Goal: Task Accomplishment & Management: Use online tool/utility

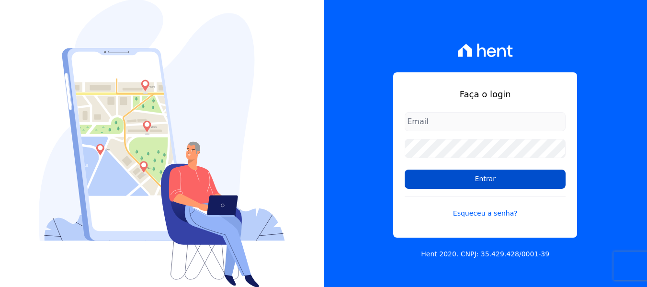
type input "[EMAIL_ADDRESS][DOMAIN_NAME]"
click at [461, 181] on input "Entrar" at bounding box center [485, 179] width 161 height 19
type input "[EMAIL_ADDRESS][DOMAIN_NAME]"
click at [465, 186] on input "Entrar" at bounding box center [485, 179] width 161 height 19
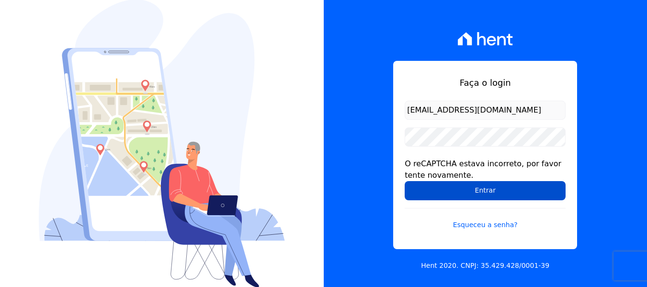
click at [455, 184] on input "Entrar" at bounding box center [485, 190] width 161 height 19
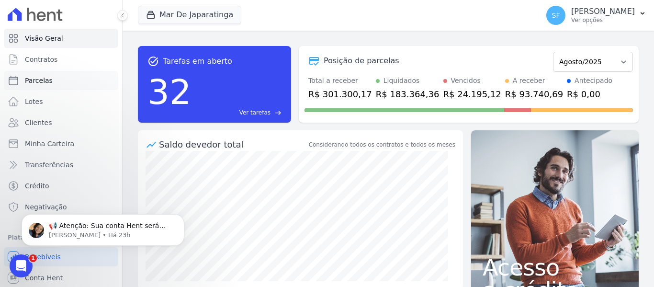
click at [32, 84] on span "Parcelas" at bounding box center [39, 81] width 28 height 10
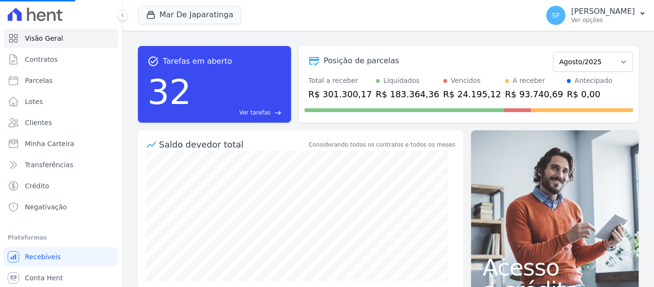
select select
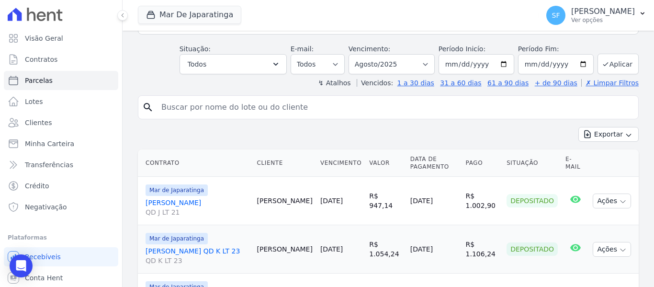
scroll to position [48, 0]
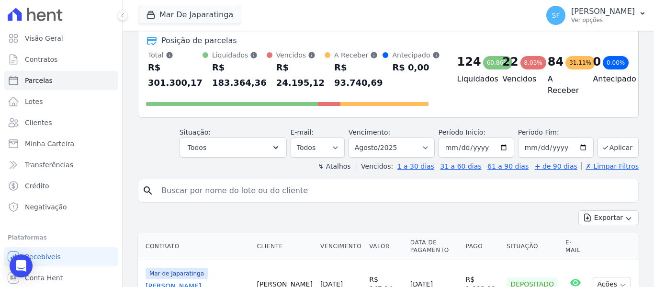
click at [241, 195] on input "search" at bounding box center [395, 190] width 479 height 19
type input "cleilda"
select select
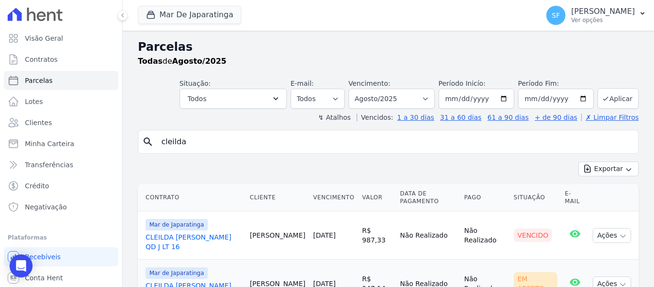
scroll to position [50, 0]
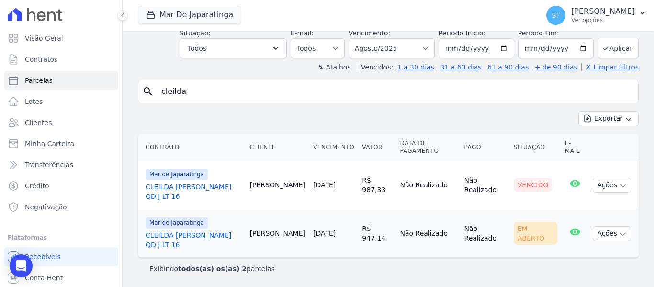
click at [200, 186] on link "CLEILDA TERTO DA SILVA QD J LT 16" at bounding box center [194, 191] width 97 height 19
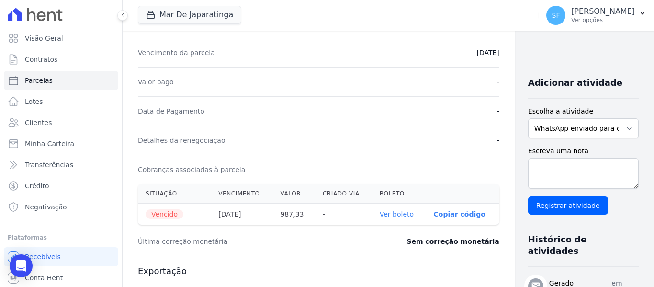
scroll to position [192, 0]
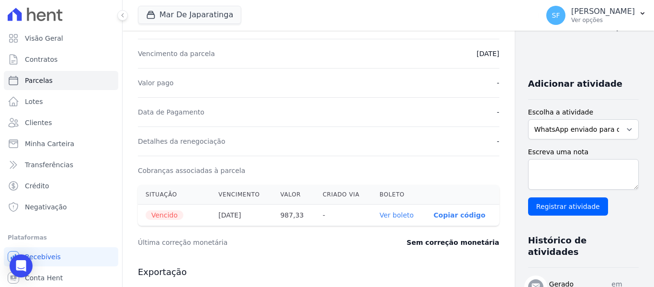
click at [380, 215] on link "Ver boleto" at bounding box center [397, 215] width 34 height 8
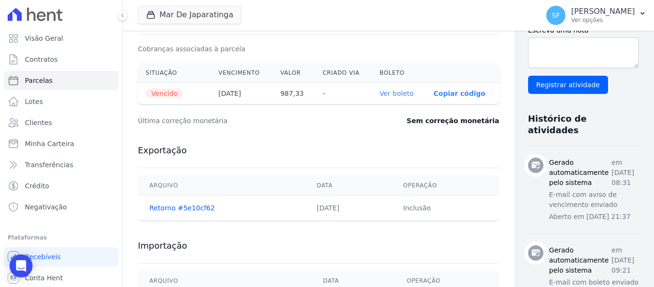
scroll to position [170, 0]
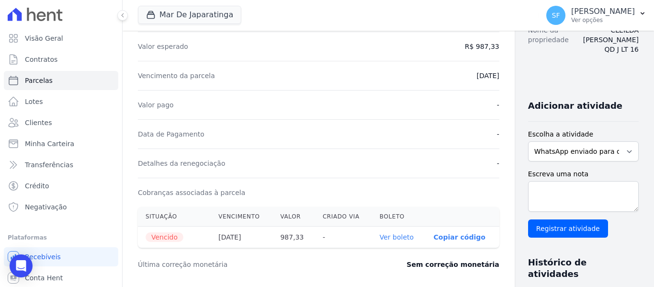
select select
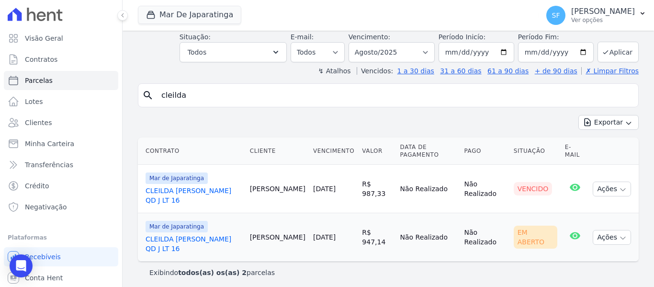
scroll to position [50, 0]
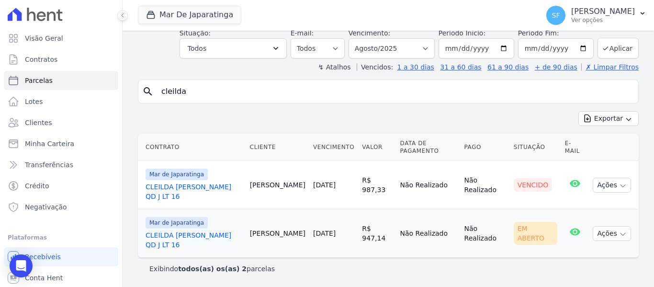
click at [209, 237] on link "CLEILDA TERTO DA SILVA QD J LT 16" at bounding box center [194, 239] width 97 height 19
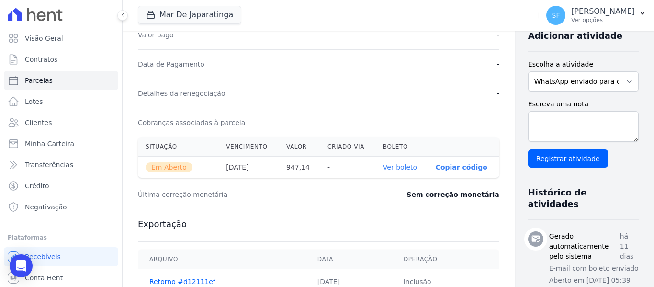
scroll to position [369, 0]
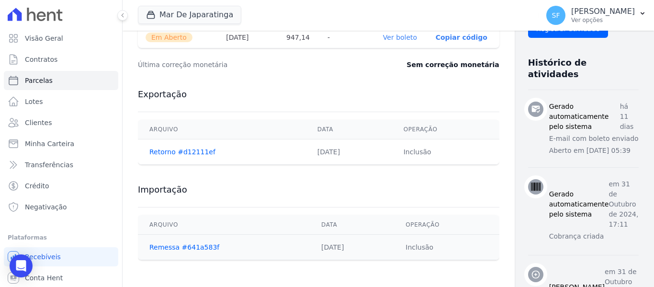
click at [383, 40] on link "Ver boleto" at bounding box center [400, 38] width 34 height 8
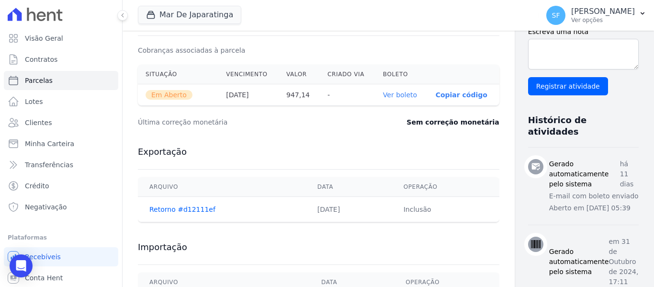
scroll to position [226, 0]
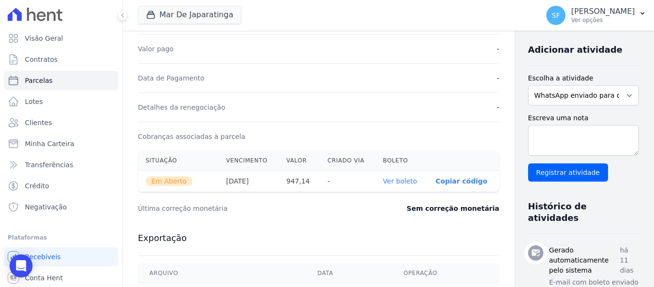
click at [170, 181] on span "Em Aberto" at bounding box center [169, 181] width 47 height 10
select select
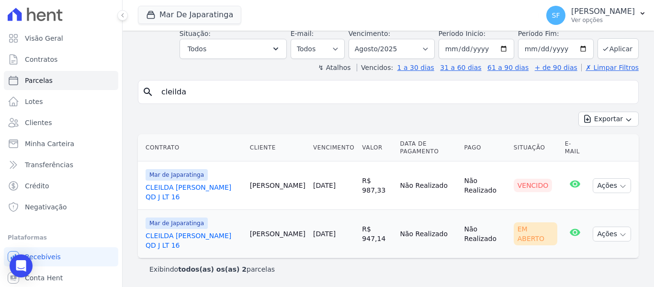
scroll to position [50, 0]
click at [183, 186] on link "CLEILDA TERTO DA SILVA QD J LT 16" at bounding box center [194, 191] width 97 height 19
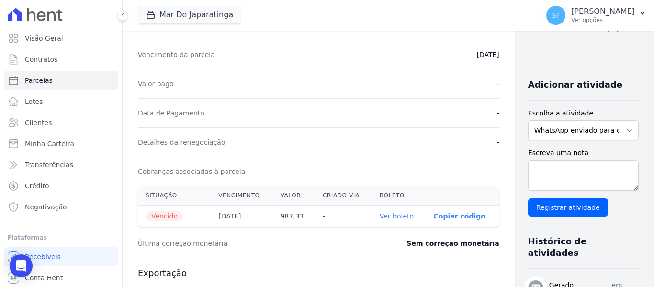
scroll to position [122, 0]
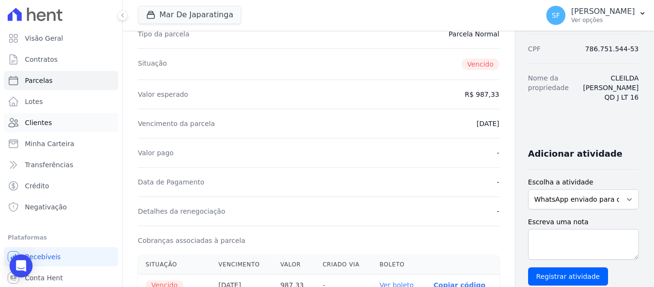
click at [49, 124] on link "Clientes" at bounding box center [61, 122] width 115 height 19
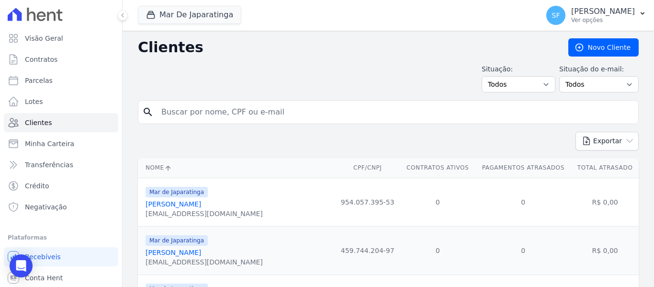
click at [196, 110] on input "search" at bounding box center [395, 112] width 479 height 19
type input "cleida"
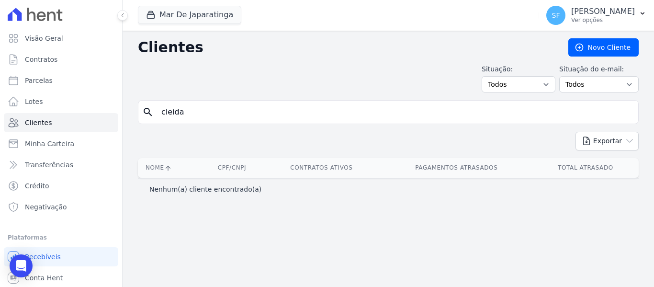
click at [194, 111] on input "cleida" at bounding box center [395, 112] width 479 height 19
type input "cleilda"
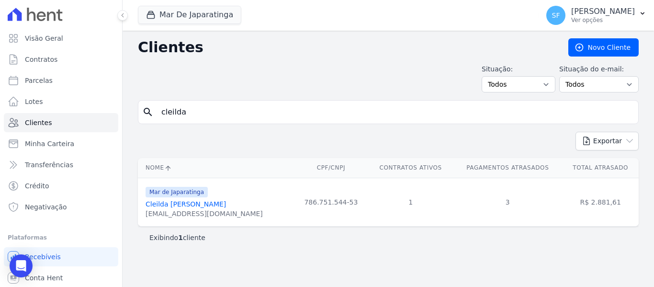
click at [184, 206] on link "Cleilda Terto Da Silva" at bounding box center [186, 204] width 80 height 8
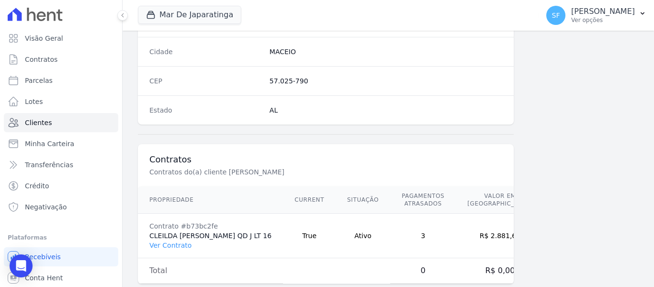
scroll to position [617, 0]
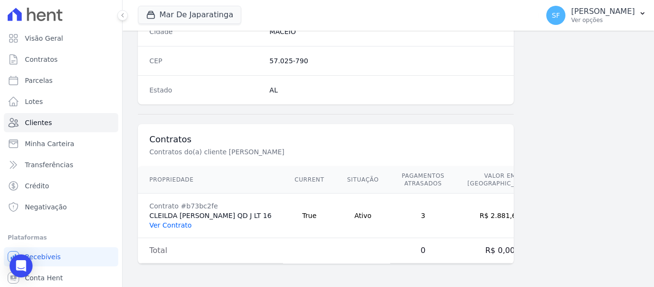
click at [160, 224] on link "Ver Contrato" at bounding box center [170, 225] width 42 height 8
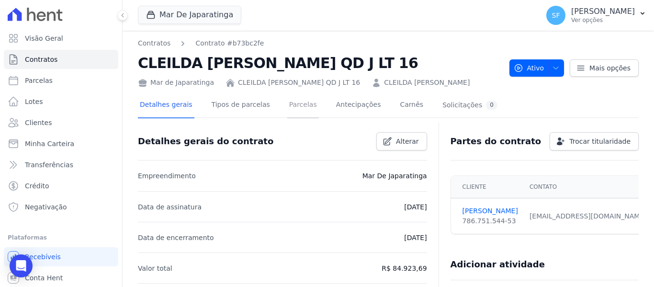
click at [287, 105] on link "Parcelas" at bounding box center [303, 105] width 32 height 25
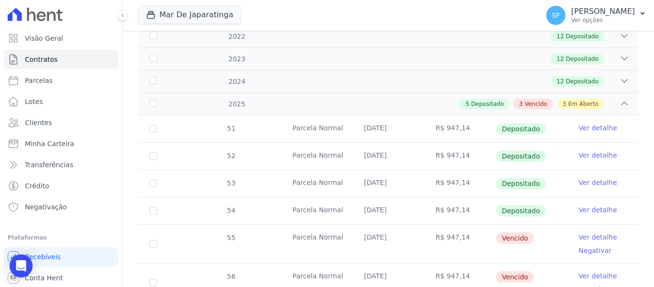
scroll to position [240, 0]
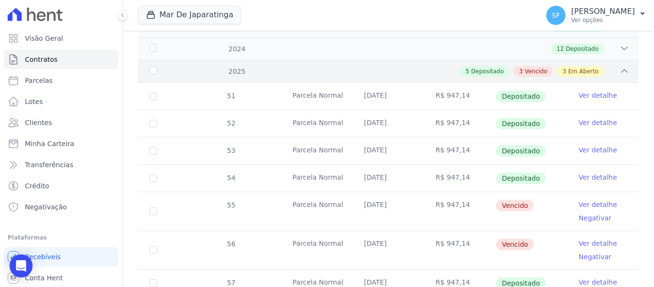
click at [620, 67] on icon at bounding box center [625, 71] width 10 height 10
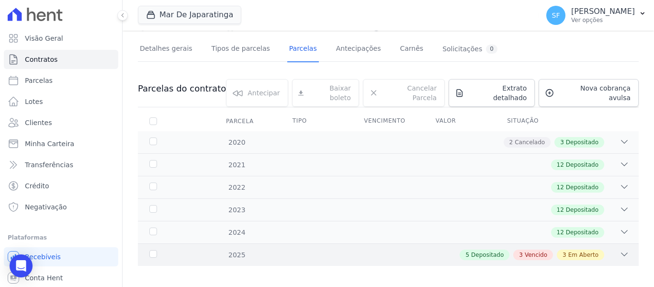
click at [232, 243] on div "2025 5 Depositado 3 Vencido 3 Em Aberto" at bounding box center [388, 254] width 501 height 23
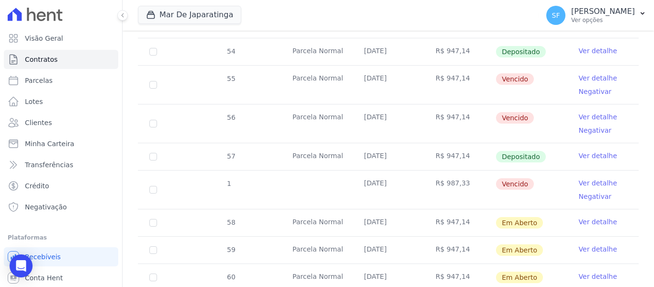
scroll to position [391, 0]
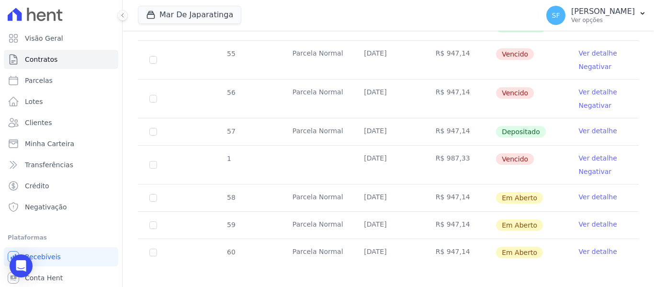
click at [585, 153] on link "Ver detalhe" at bounding box center [598, 158] width 38 height 10
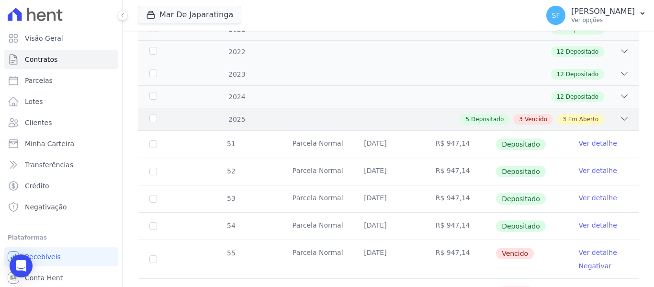
click at [608, 114] on div "5 Depositado 3 Vencido 3 Em Aberto" at bounding box center [412, 119] width 433 height 11
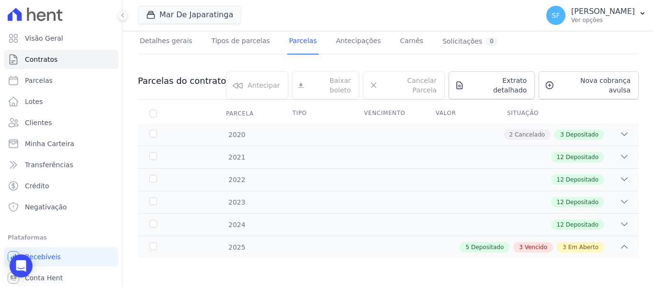
scroll to position [56, 0]
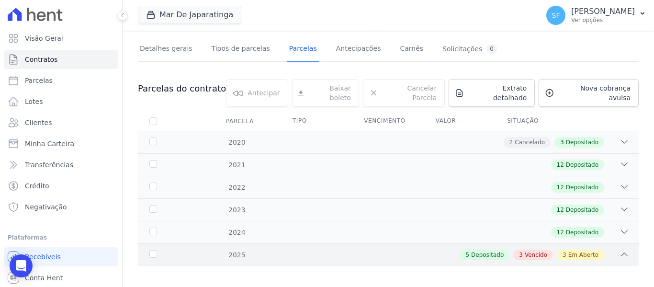
click at [611, 252] on div "5 Depositado 3 Vencido 3 Em Aberto" at bounding box center [412, 255] width 433 height 11
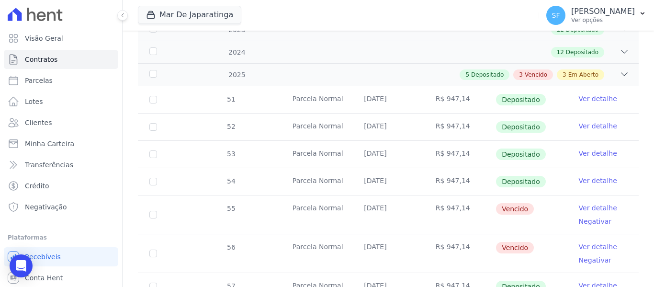
scroll to position [192, 0]
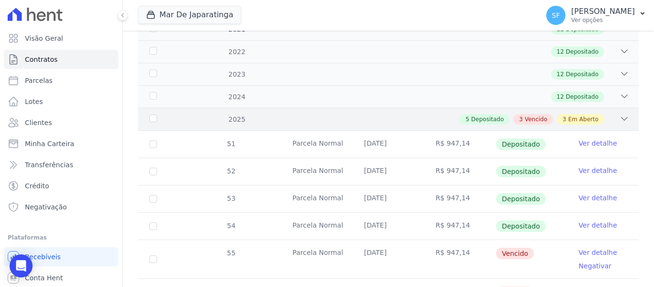
click at [590, 115] on span "Em Aberto" at bounding box center [584, 119] width 30 height 9
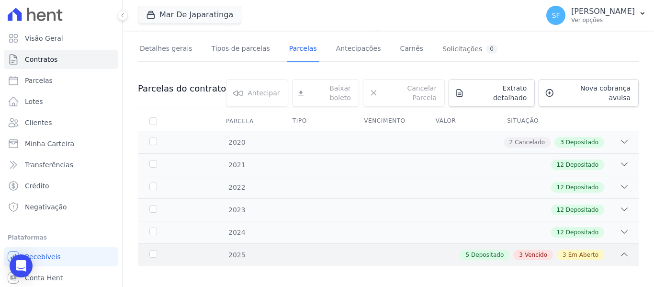
click at [579, 251] on span "Em Aberto" at bounding box center [584, 255] width 30 height 9
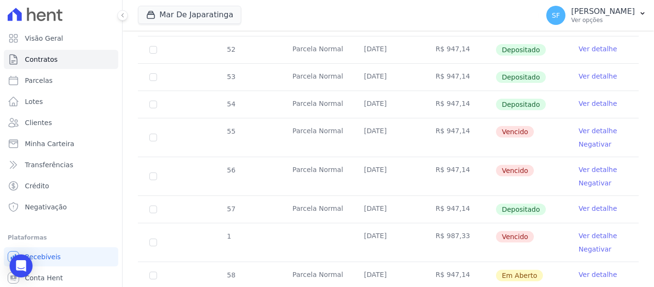
scroll to position [391, 0]
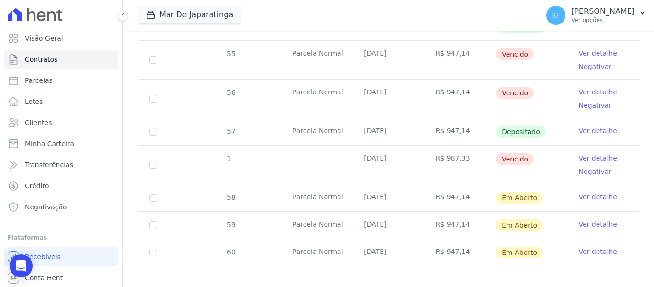
click at [583, 153] on link "Ver detalhe" at bounding box center [598, 158] width 38 height 10
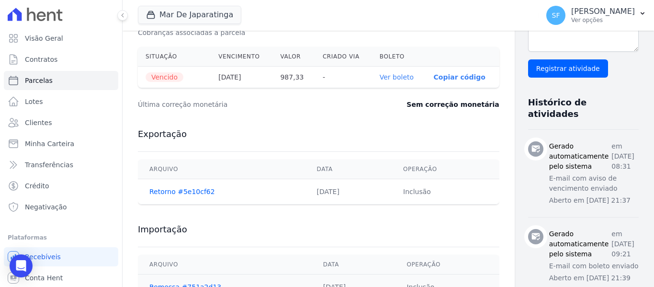
scroll to position [313, 0]
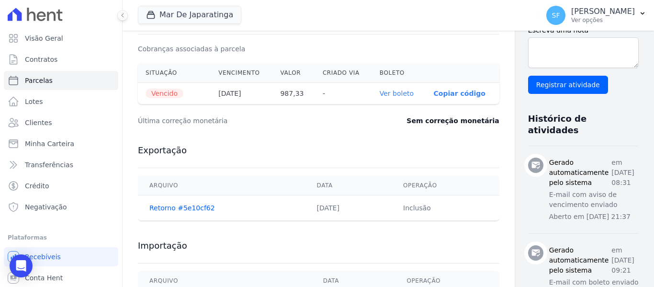
click at [381, 97] on link "Ver boleto" at bounding box center [397, 94] width 34 height 8
click at [380, 93] on link "Ver boleto" at bounding box center [397, 94] width 34 height 8
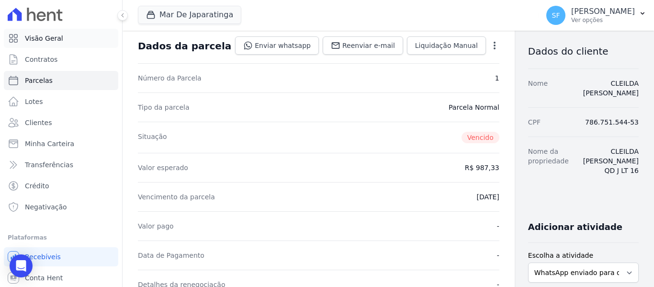
scroll to position [26, 0]
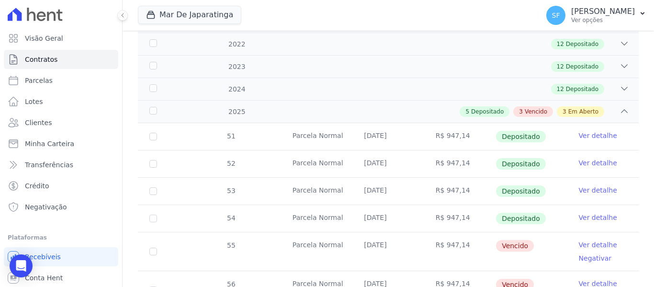
scroll to position [240, 0]
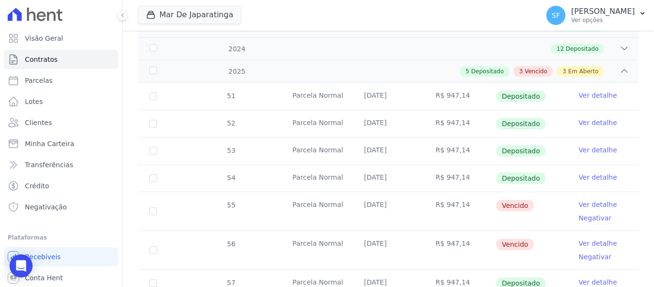
click at [600, 66] on div "5 Depositado 3 Vencido 3 Em Aberto" at bounding box center [412, 71] width 433 height 11
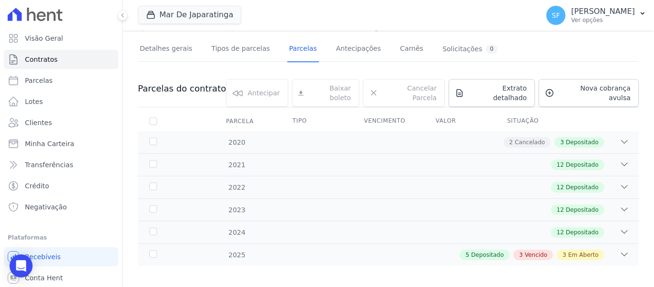
click at [620, 250] on icon at bounding box center [625, 255] width 10 height 10
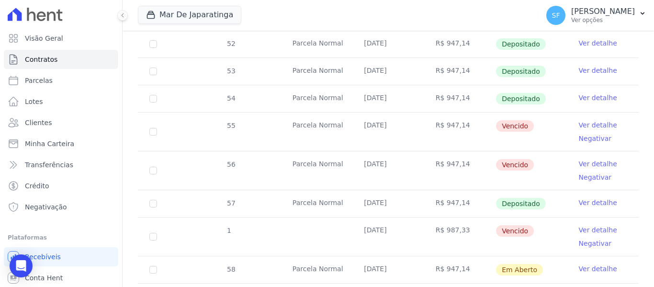
scroll to position [335, 0]
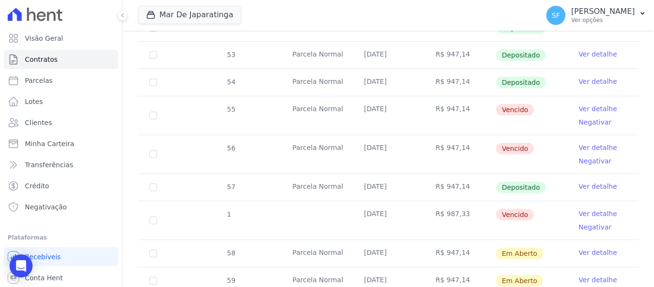
click at [582, 209] on link "Ver detalhe" at bounding box center [598, 214] width 38 height 10
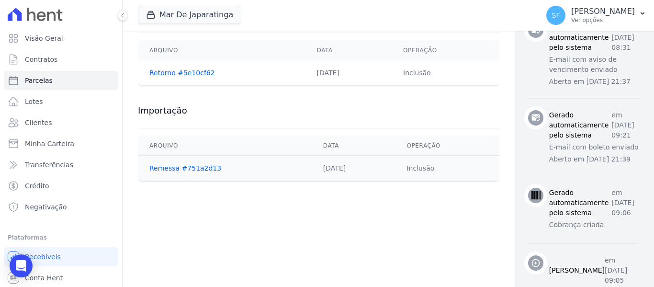
scroll to position [457, 0]
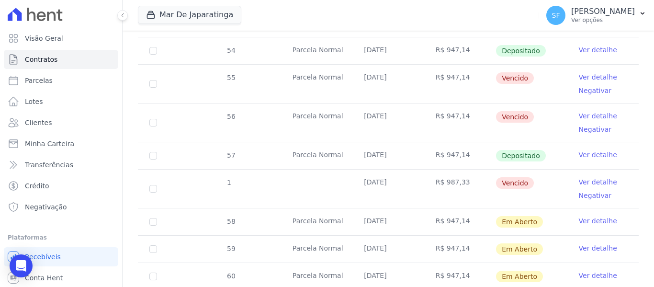
scroll to position [383, 0]
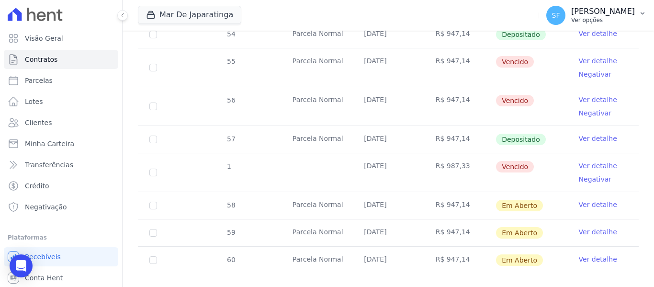
click at [642, 13] on icon "button" at bounding box center [643, 13] width 4 height 2
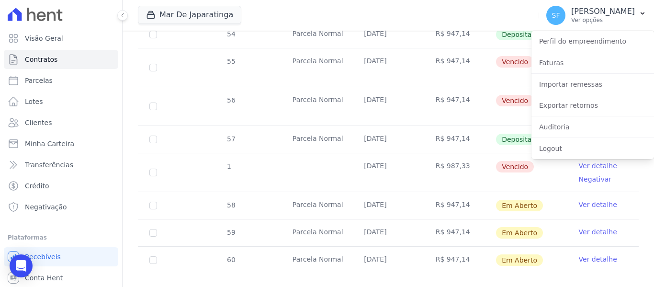
click at [530, 3] on div "Mar De Japaratinga Você possui apenas um empreendimento Aplicar" at bounding box center [336, 16] width 397 height 32
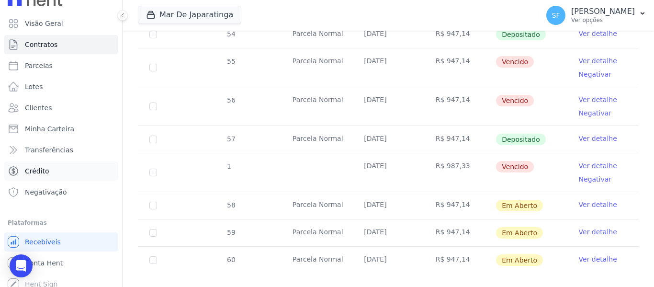
scroll to position [22, 0]
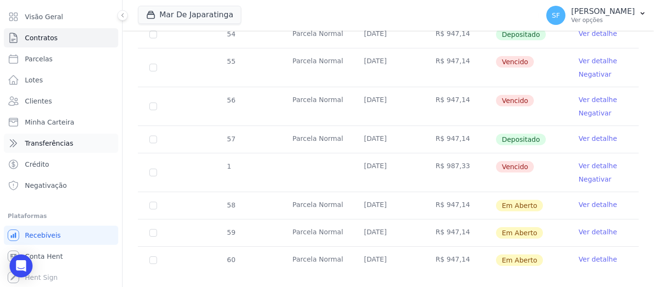
click at [48, 145] on span "Transferências" at bounding box center [49, 143] width 48 height 10
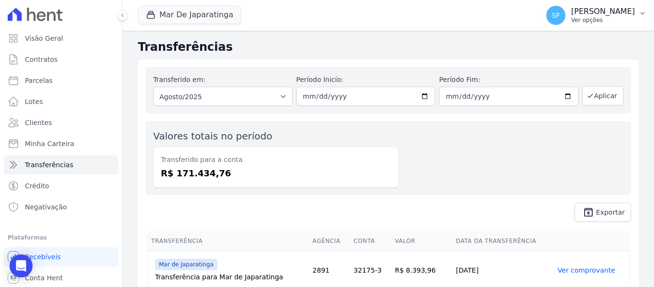
click at [598, 14] on p "[PERSON_NAME]" at bounding box center [604, 12] width 64 height 10
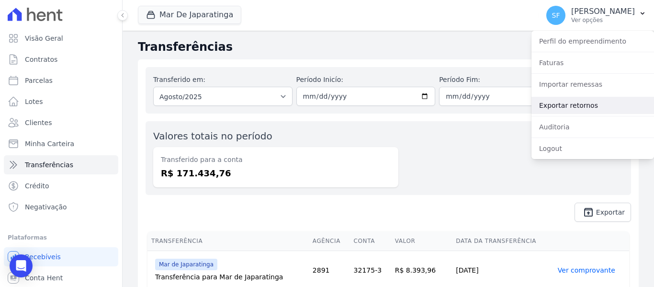
click at [569, 105] on link "Exportar retornos" at bounding box center [593, 105] width 123 height 17
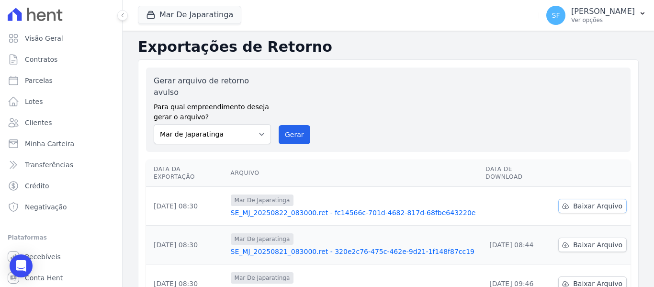
click at [579, 201] on span "Baixar Arquivo" at bounding box center [598, 206] width 49 height 10
click at [407, 89] on div "Gerar arquivo de retorno avulso Para qual empreendimento deseja gerar o arquivo…" at bounding box center [389, 109] width 470 height 69
click at [52, 145] on span "Minha Carteira" at bounding box center [49, 144] width 49 height 10
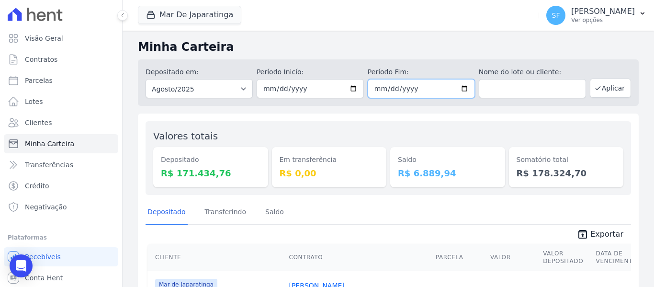
click at [461, 86] on input "2025-08-31" at bounding box center [421, 88] width 107 height 19
type input "[DATE]"
click at [615, 88] on button "Aplicar" at bounding box center [610, 88] width 41 height 19
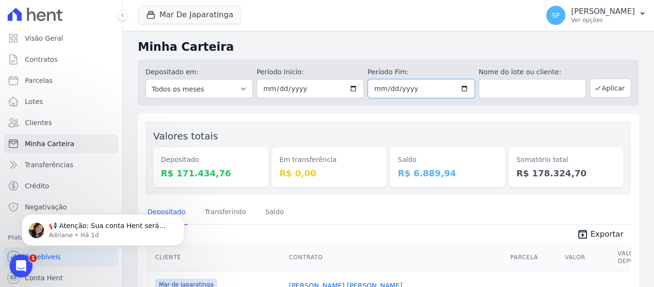
click at [461, 89] on input "[DATE]" at bounding box center [421, 88] width 107 height 19
type input "[DATE]"
click at [614, 87] on button "Aplicar" at bounding box center [610, 88] width 41 height 19
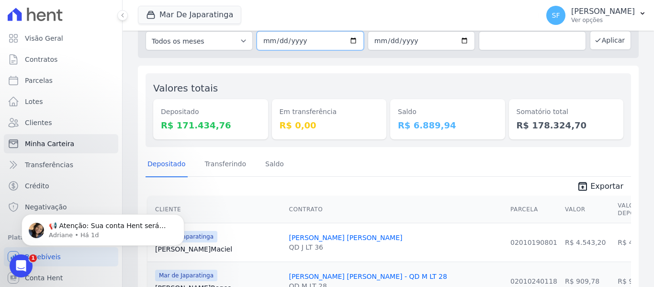
click at [350, 41] on input "[DATE]" at bounding box center [310, 40] width 107 height 19
type input "[DATE]"
click at [461, 39] on input "[DATE]" at bounding box center [421, 40] width 107 height 19
type input "[DATE]"
drag, startPoint x: 603, startPoint y: 45, endPoint x: 594, endPoint y: 53, distance: 12.2
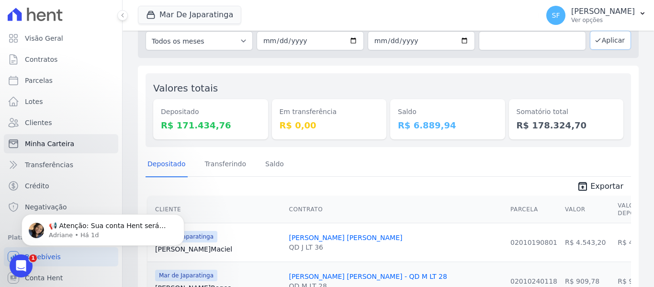
click at [603, 44] on button "Aplicar" at bounding box center [610, 40] width 41 height 19
